Goal: Task Accomplishment & Management: Complete application form

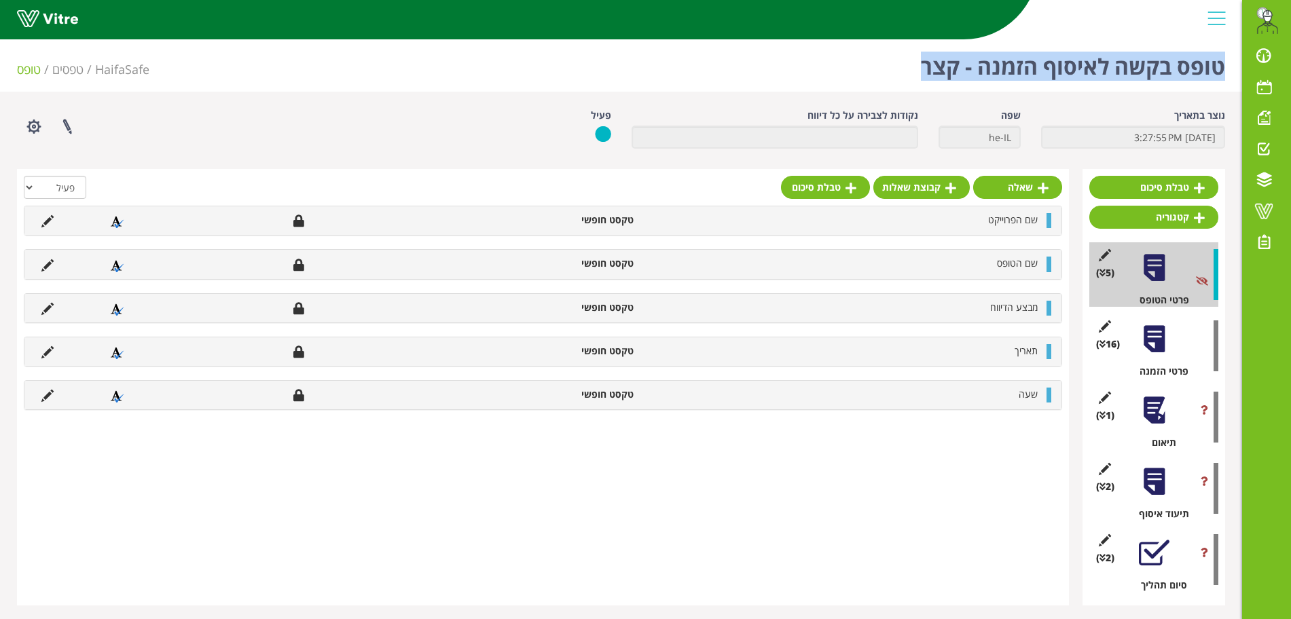
drag, startPoint x: 918, startPoint y: 65, endPoint x: 1219, endPoint y: 86, distance: 301.5
click at [1219, 86] on div "טופס בקשה לאיסוף הזמנה - קצר HaifaSafe טפסים טופס" at bounding box center [621, 63] width 1242 height 58
click at [1219, 73] on h1 "טופס בקשה לאיסוף הזמנה - קצר" at bounding box center [1073, 63] width 304 height 58
drag, startPoint x: 1222, startPoint y: 65, endPoint x: 922, endPoint y: 65, distance: 300.1
click at [922, 65] on h1 "טופס בקשה לאיסוף הזמנה - קצר" at bounding box center [1073, 63] width 304 height 58
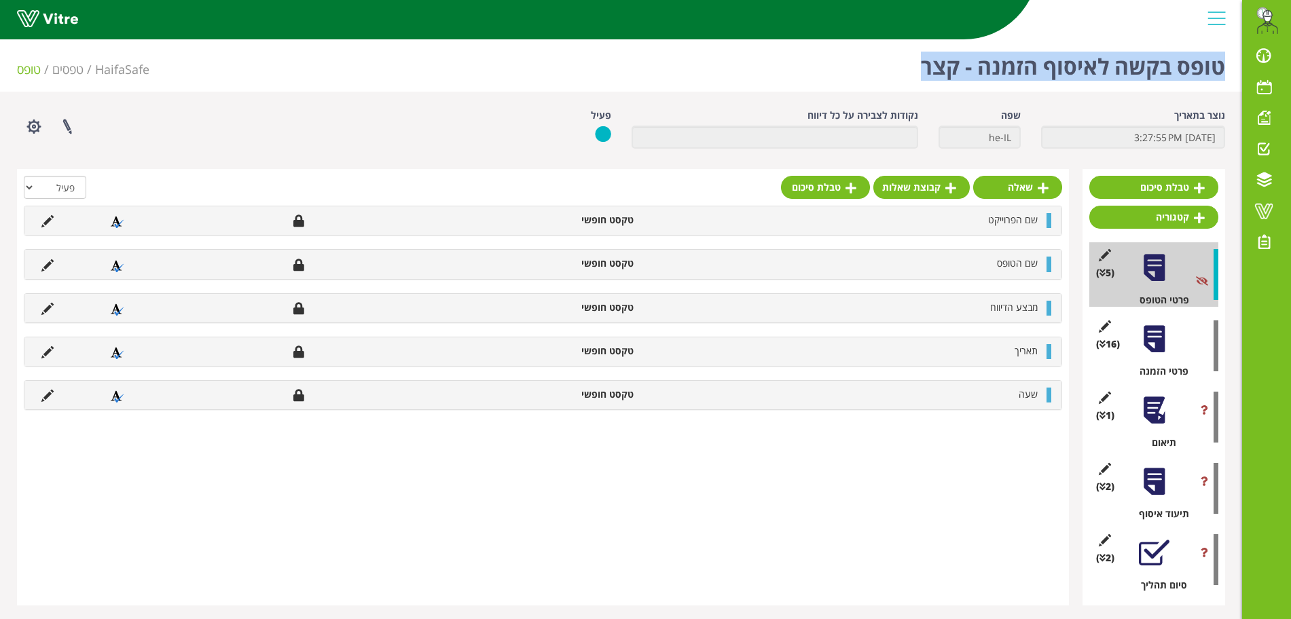
click at [922, 65] on h1 "טופס בקשה לאיסוף הזמנה - קצר" at bounding box center [1073, 63] width 304 height 58
drag, startPoint x: 921, startPoint y: 65, endPoint x: 1220, endPoint y: 74, distance: 298.9
click at [1220, 74] on h1 "טופס בקשה לאיסוף הזמנה - קצר" at bounding box center [1073, 63] width 304 height 58
drag, startPoint x: 1222, startPoint y: 70, endPoint x: 917, endPoint y: 60, distance: 305.7
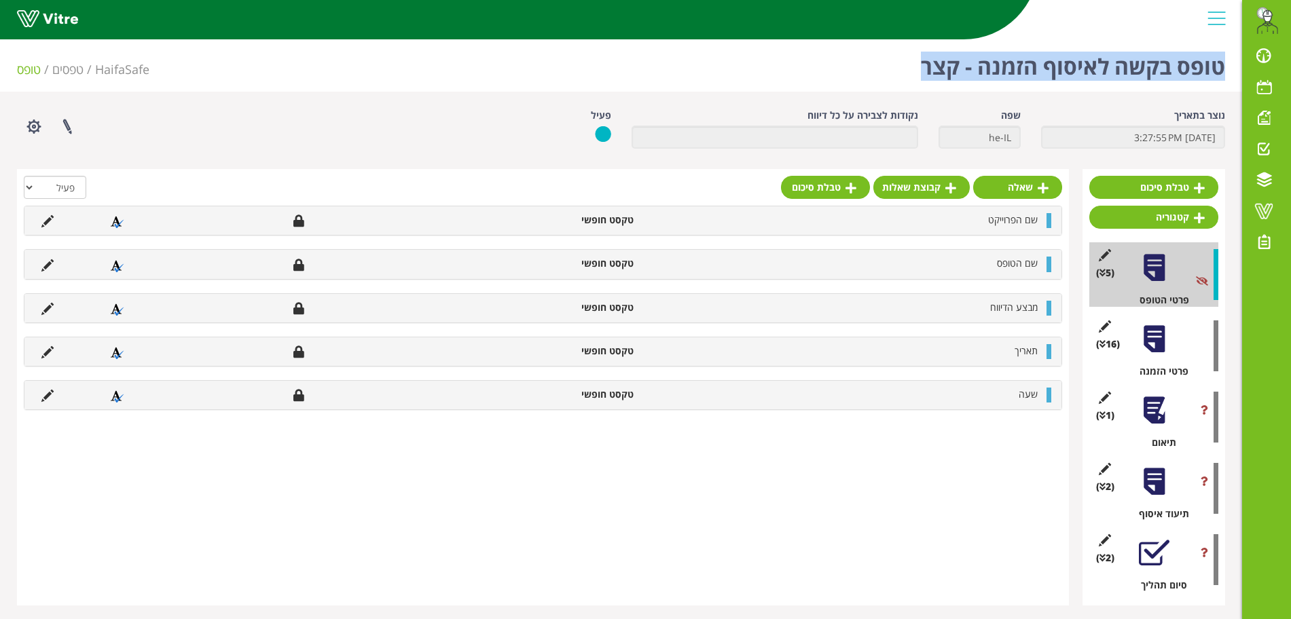
click at [917, 60] on div "טופס בקשה לאיסוף הזמנה - קצר HaifaSafe טפסים טופס" at bounding box center [621, 63] width 1242 height 58
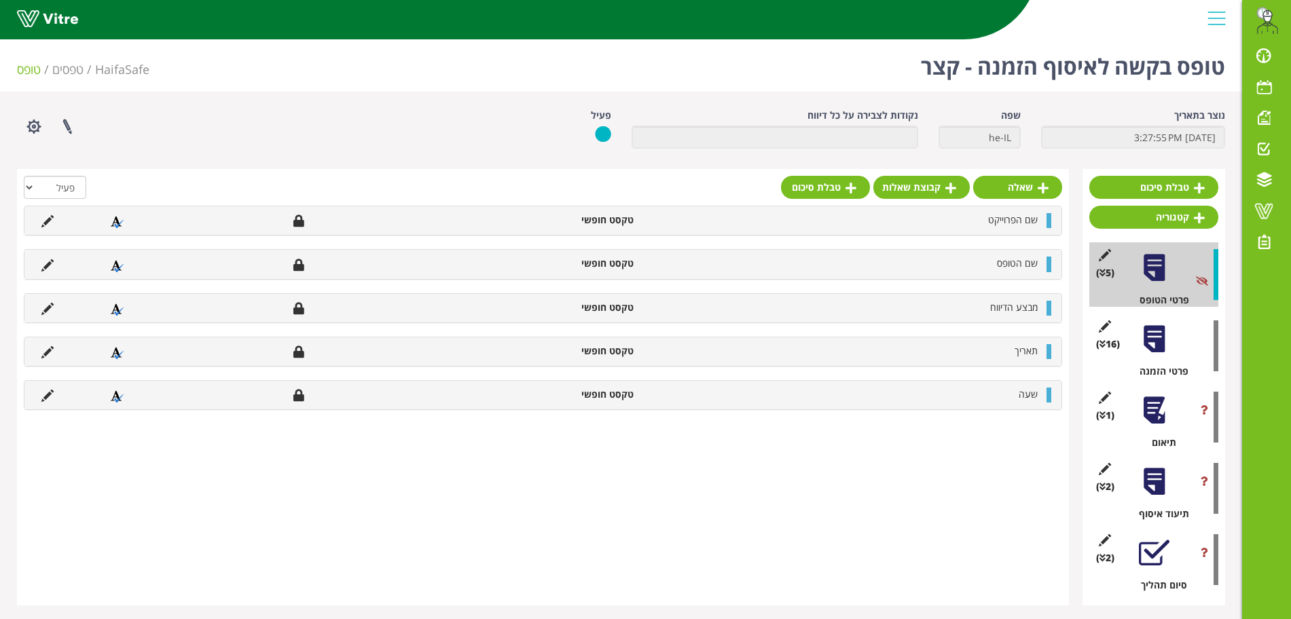
click at [917, 60] on div "טופס בקשה לאיסוף הזמנה - קצר HaifaSafe טפסים טופס" at bounding box center [621, 63] width 1242 height 58
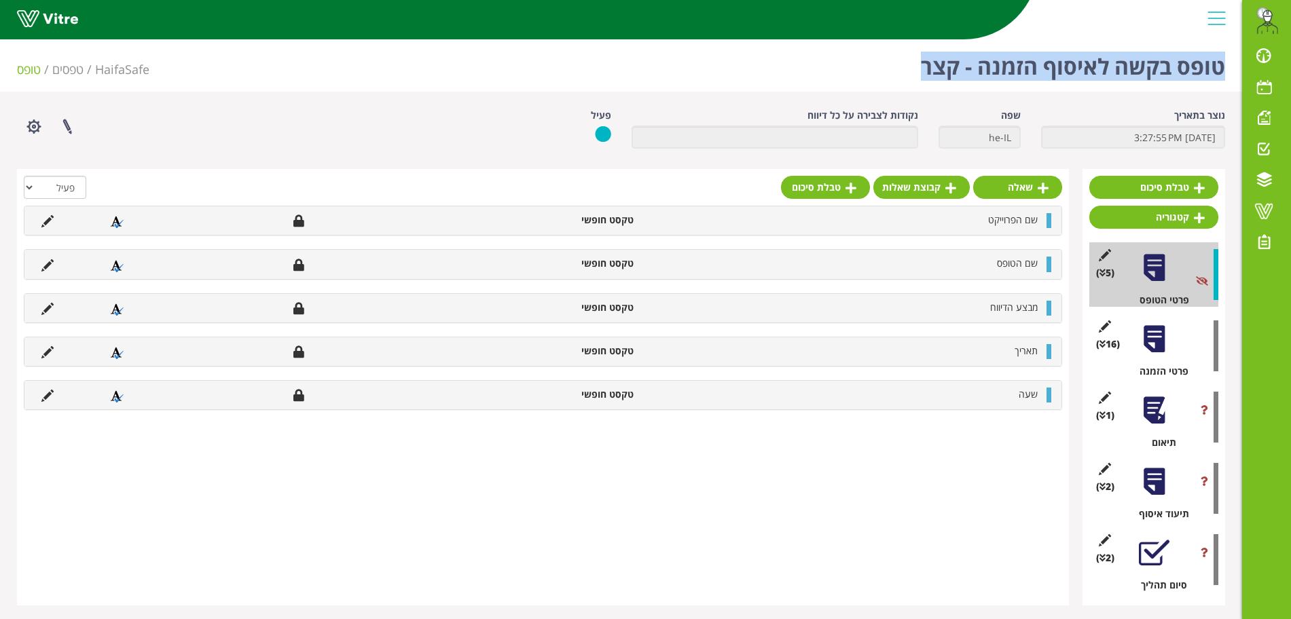
drag, startPoint x: 919, startPoint y: 62, endPoint x: 1229, endPoint y: 74, distance: 309.9
click at [1229, 74] on div "טופס בקשה לאיסוף הזמנה - קצר HaifaSafe טפסים טופס" at bounding box center [621, 63] width 1242 height 58
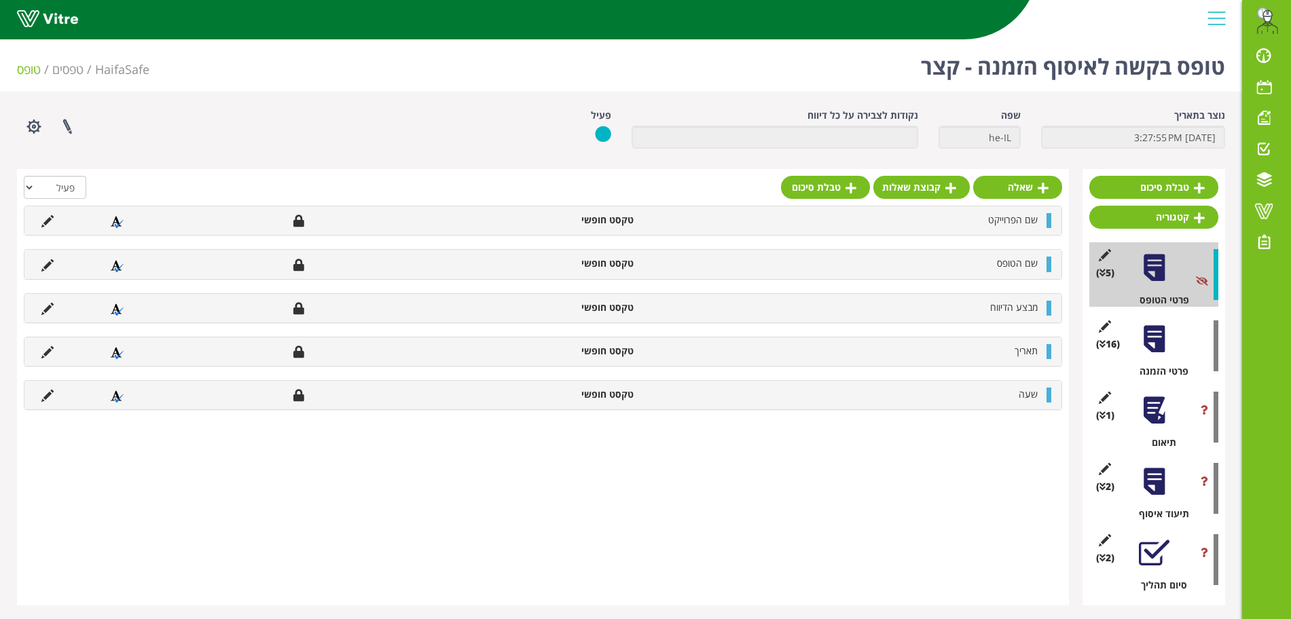
click at [1229, 74] on div "טופס בקשה לאיסוף הזמנה - קצר HaifaSafe טפסים טופס" at bounding box center [621, 63] width 1242 height 58
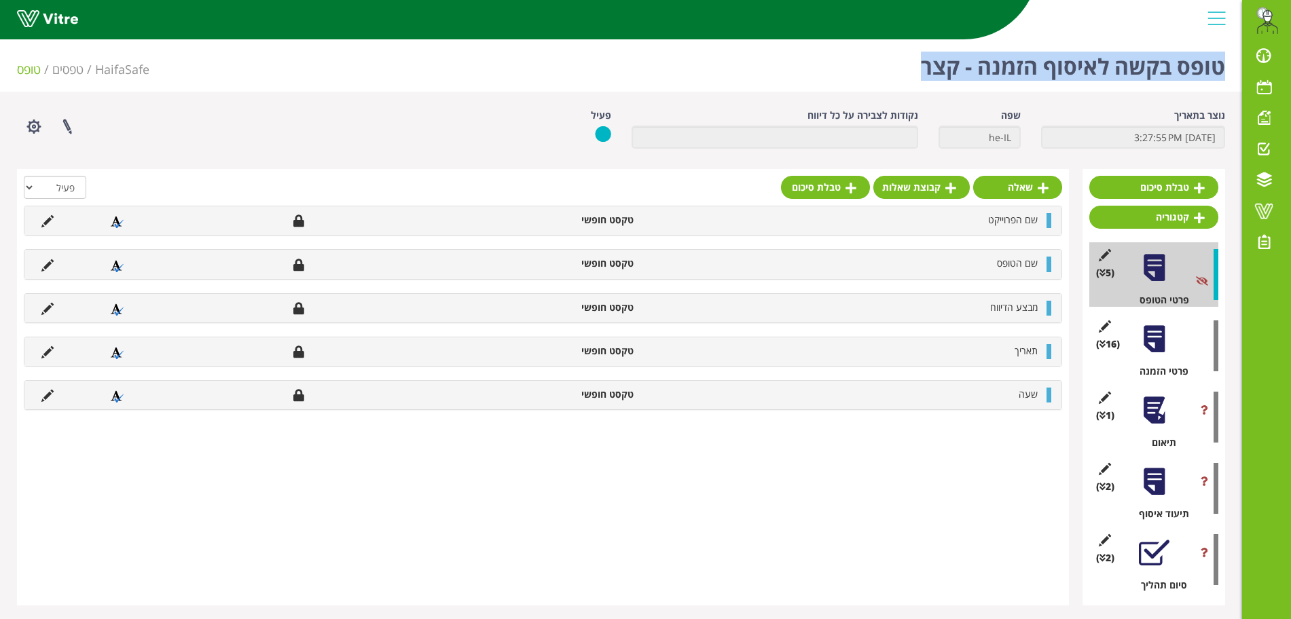
drag, startPoint x: 1224, startPoint y: 66, endPoint x: 901, endPoint y: 67, distance: 322.5
click at [901, 67] on div "טופס בקשה לאיסוף הזמנה - קצר HaifaSafe טפסים טופס" at bounding box center [621, 63] width 1242 height 58
click at [921, 69] on h1 "טופס בקשה לאיסוף הזמנה - קצר" at bounding box center [1073, 63] width 304 height 58
drag, startPoint x: 1228, startPoint y: 69, endPoint x: 924, endPoint y: 65, distance: 303.6
click at [924, 65] on div "טופס בקשה לאיסוף הזמנה - קצר HaifaSafe טפסים טופס" at bounding box center [621, 63] width 1242 height 58
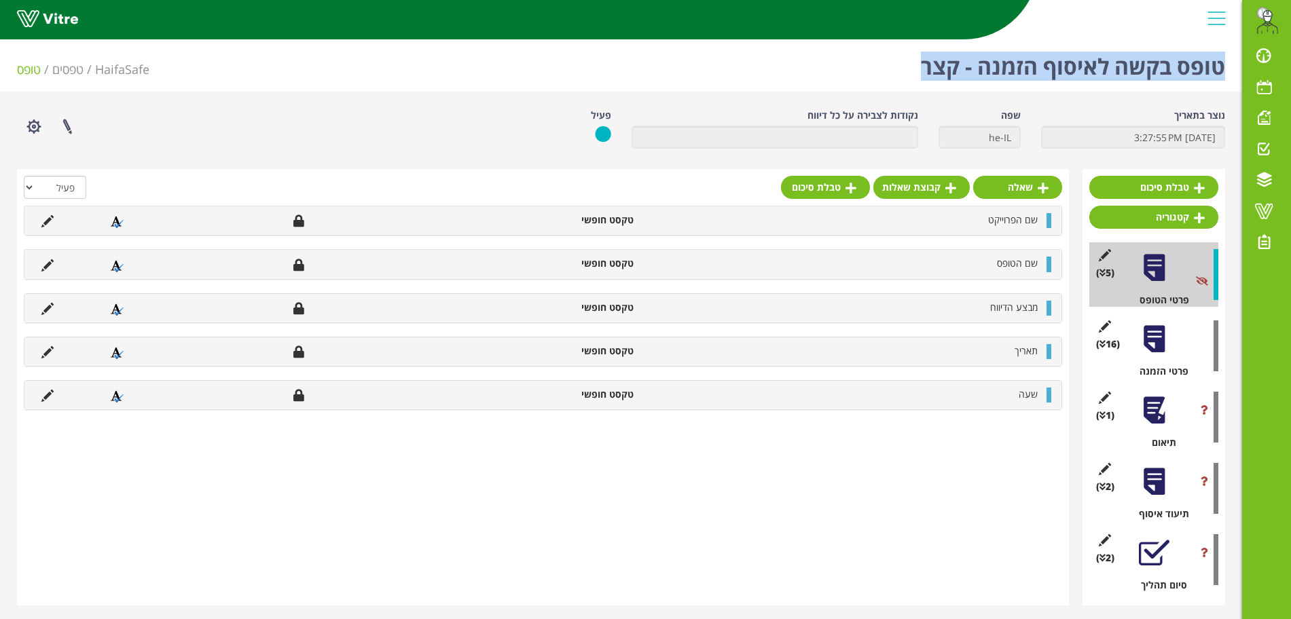
click at [924, 65] on h1 "טופס בקשה לאיסוף הזמנה - קצר" at bounding box center [1073, 63] width 304 height 58
drag, startPoint x: 924, startPoint y: 65, endPoint x: 1232, endPoint y: 65, distance: 308.3
click at [1232, 65] on div "טופס בקשה לאיסוף הזמנה - קצר HaifaSafe טפסים טופס" at bounding box center [621, 63] width 1242 height 58
click at [1218, 67] on h1 "טופס בקשה לאיסוף הזמנה - קצר" at bounding box center [1073, 63] width 304 height 58
drag, startPoint x: 1222, startPoint y: 67, endPoint x: 913, endPoint y: 68, distance: 309.0
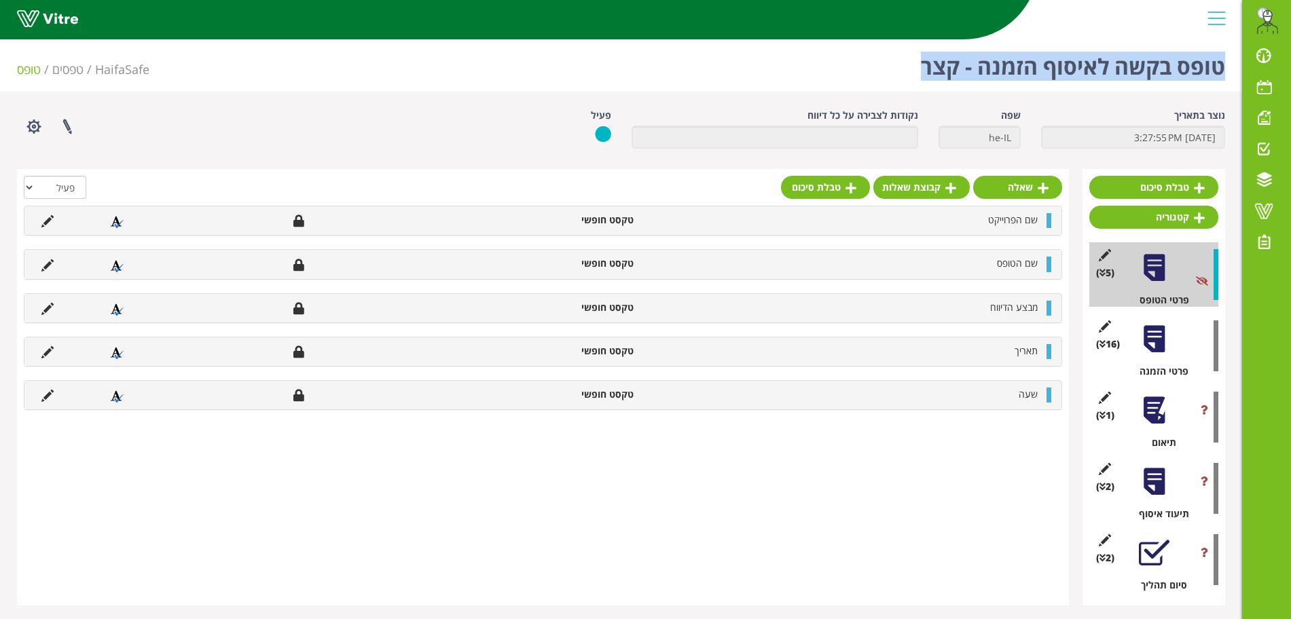
click at [913, 68] on div "טופס בקשה לאיסוף הזמנה - קצר HaifaSafe טפסים טופס" at bounding box center [621, 63] width 1242 height 58
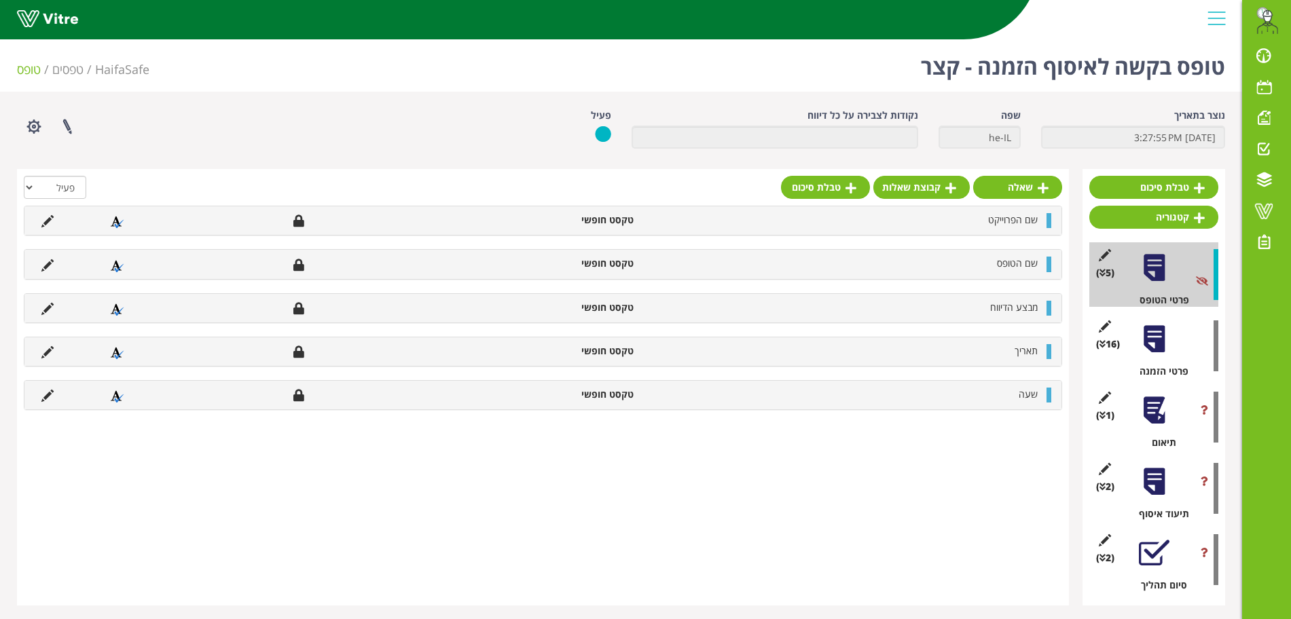
click at [913, 68] on div "טופס בקשה לאיסוף הזמנה - קצר HaifaSafe טפסים טופס" at bounding box center [621, 63] width 1242 height 58
click at [1212, 69] on h1 "טופס בקשה לאיסוף הזמנה - קצר" at bounding box center [1073, 63] width 304 height 58
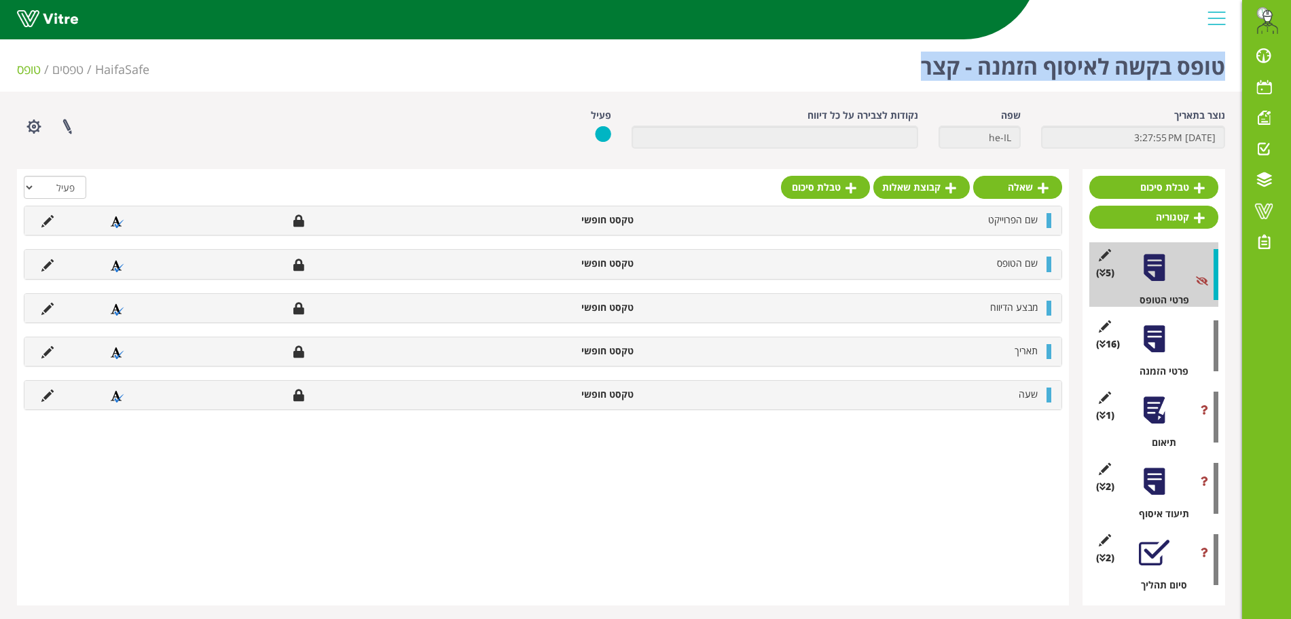
drag, startPoint x: 1222, startPoint y: 65, endPoint x: 864, endPoint y: 63, distance: 357.8
click at [864, 63] on div "טופס בקשה לאיסוף הזמנה - קצר HaifaSafe טפסים טופס" at bounding box center [621, 63] width 1242 height 58
click at [928, 76] on h1 "טופס בקשה לאיסוף הזמנה - קצר" at bounding box center [1073, 63] width 304 height 58
drag, startPoint x: 1224, startPoint y: 68, endPoint x: 902, endPoint y: 68, distance: 321.9
click at [902, 68] on div "טופס בקשה לאיסוף הזמנה - קצר HaifaSafe טפסים טופס" at bounding box center [621, 63] width 1242 height 58
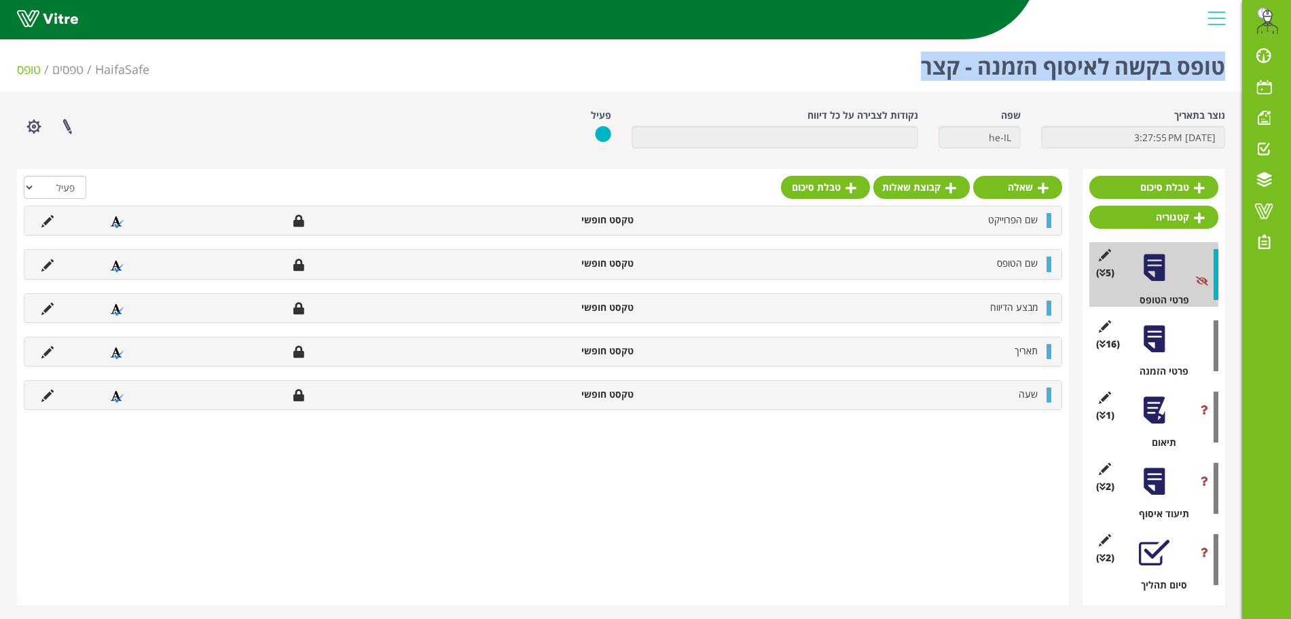
click at [933, 67] on h1 "טופס בקשה לאיסוף הזמנה - קצר" at bounding box center [1073, 63] width 304 height 58
drag, startPoint x: 1222, startPoint y: 69, endPoint x: 880, endPoint y: 66, distance: 341.6
click at [880, 66] on div "טופס בקשה לאיסוף הזמנה - קצר HaifaSafe טפסים טופס" at bounding box center [621, 63] width 1242 height 58
